Goal: Task Accomplishment & Management: Complete application form

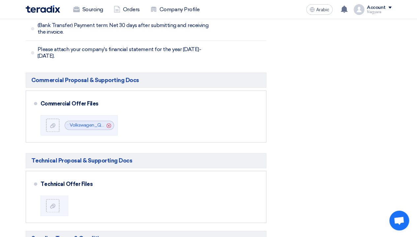
scroll to position [321, 0]
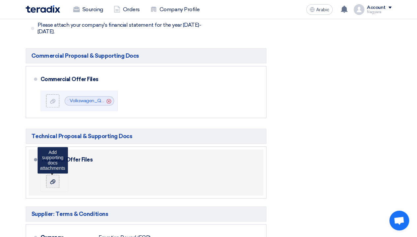
click at [54, 178] on div at bounding box center [53, 181] width 8 height 7
click at [0, 0] on input "file" at bounding box center [0, 0] width 0 height 0
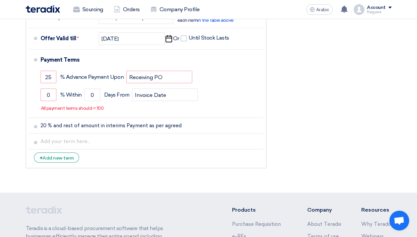
scroll to position [554, 0]
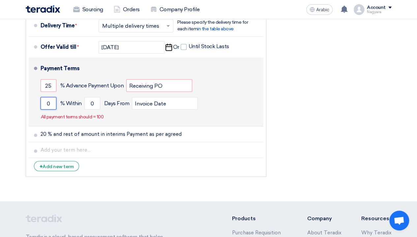
click at [52, 97] on input "0" at bounding box center [49, 103] width 16 height 13
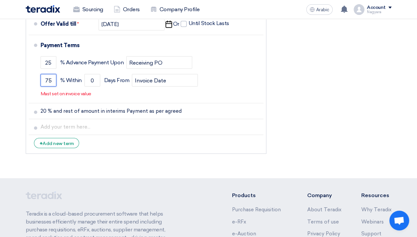
scroll to position [579, 0]
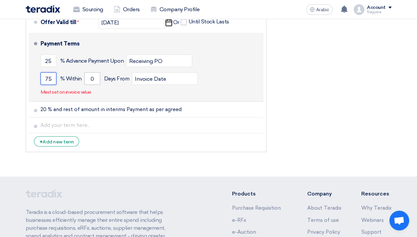
type input "75"
click at [96, 72] on input "0" at bounding box center [92, 78] width 16 height 13
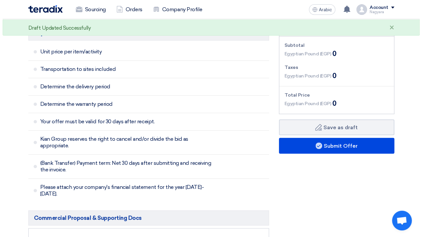
scroll to position [154, 0]
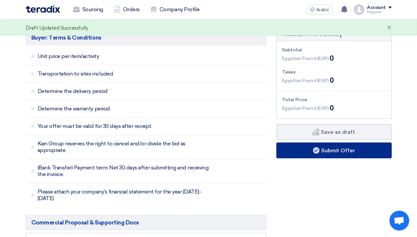
type input "15"
click at [314, 150] on use at bounding box center [316, 150] width 7 height 7
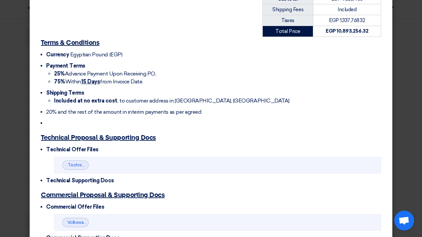
scroll to position [207, 0]
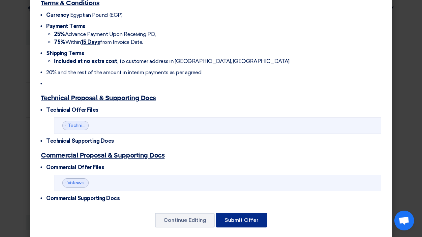
click at [245, 217] on font "Submit Offer" at bounding box center [241, 220] width 34 height 6
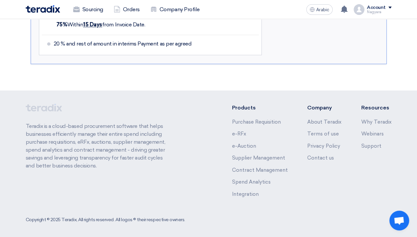
scroll to position [597, 0]
click at [52, 103] on img at bounding box center [44, 107] width 36 height 8
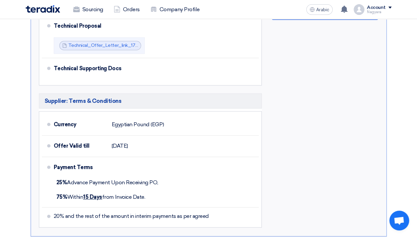
scroll to position [424, 0]
